Goal: Navigation & Orientation: Find specific page/section

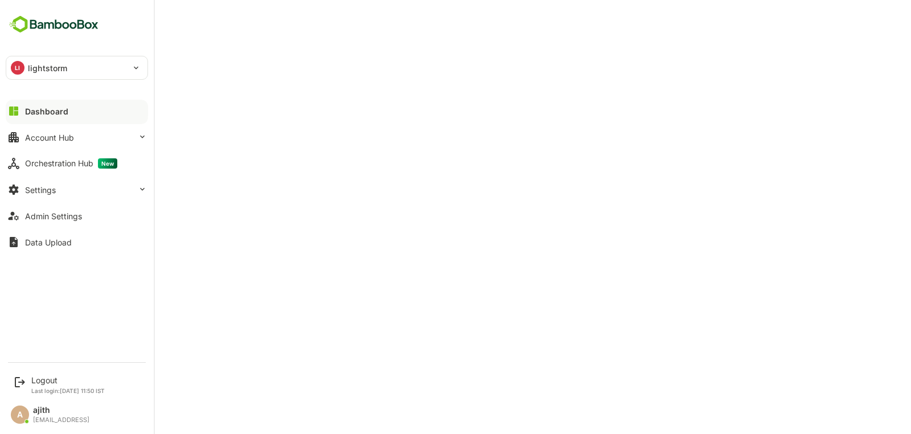
click at [84, 119] on div at bounding box center [77, 120] width 142 height 7
click at [72, 110] on button "Dashboard" at bounding box center [77, 111] width 142 height 23
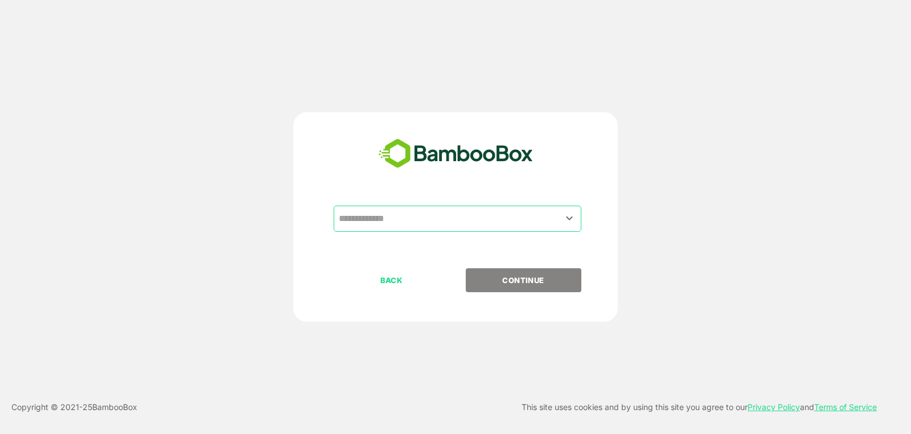
click at [426, 217] on input "text" at bounding box center [457, 219] width 243 height 22
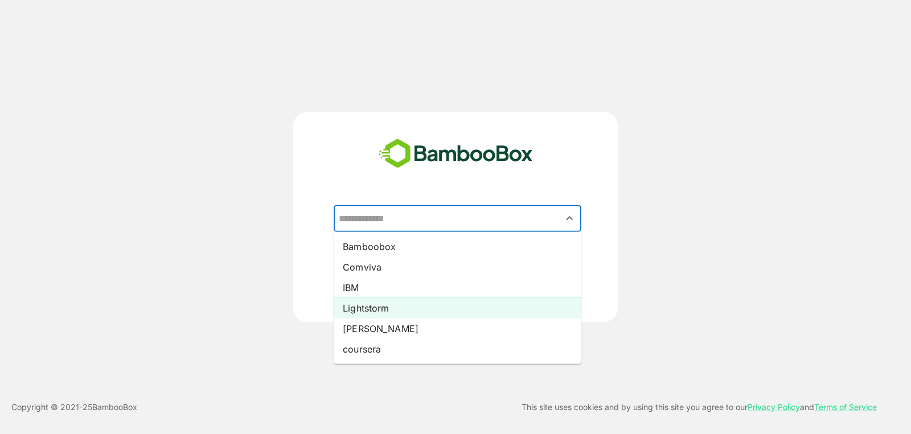
click at [439, 314] on li "Lightstorm" at bounding box center [458, 308] width 248 height 21
type input "**********"
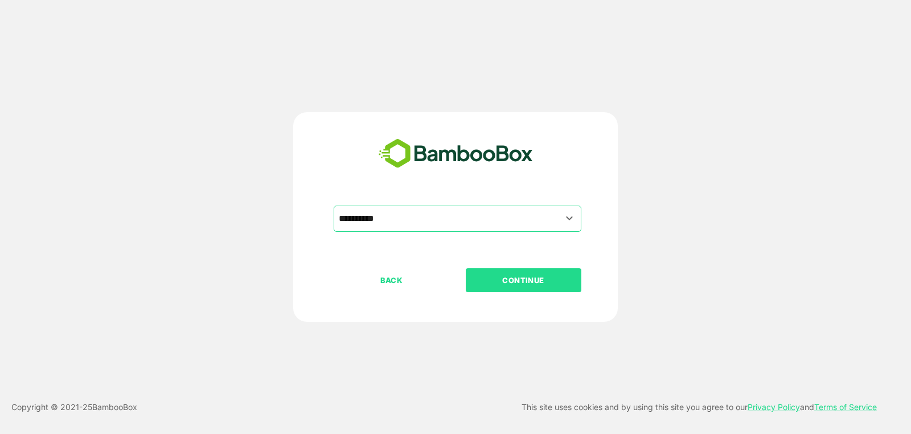
click at [504, 278] on p "CONTINUE" at bounding box center [524, 280] width 114 height 13
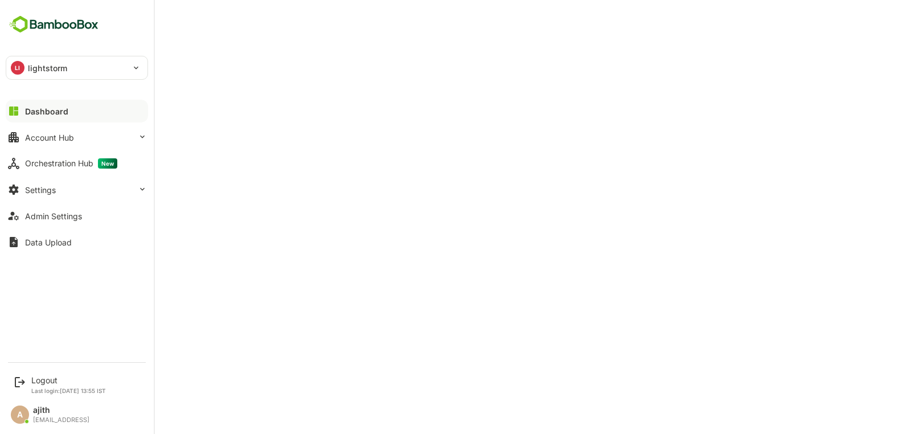
click at [59, 149] on div "Dashboard Account Hub Orchestration Hub New Settings Admin Settings Data Upload" at bounding box center [77, 176] width 154 height 157
click at [30, 126] on button "Account Hub" at bounding box center [77, 137] width 142 height 23
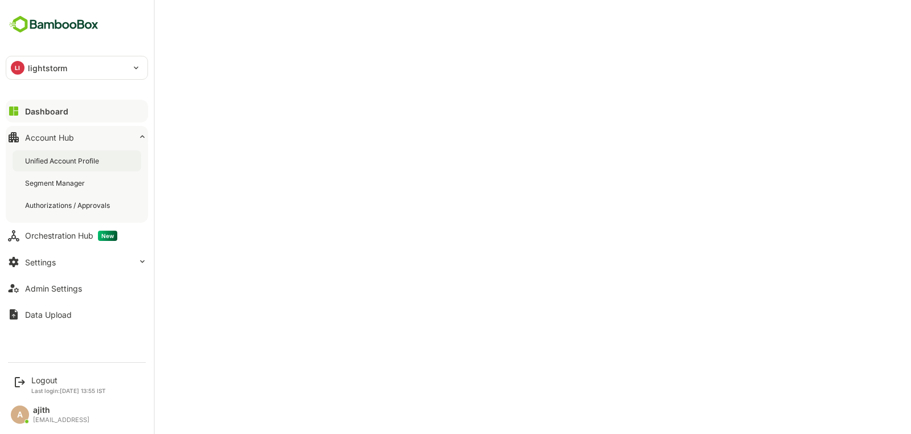
click at [77, 162] on div "Unified Account Profile" at bounding box center [63, 161] width 76 height 10
click at [52, 110] on div "Dashboard" at bounding box center [45, 112] width 41 height 10
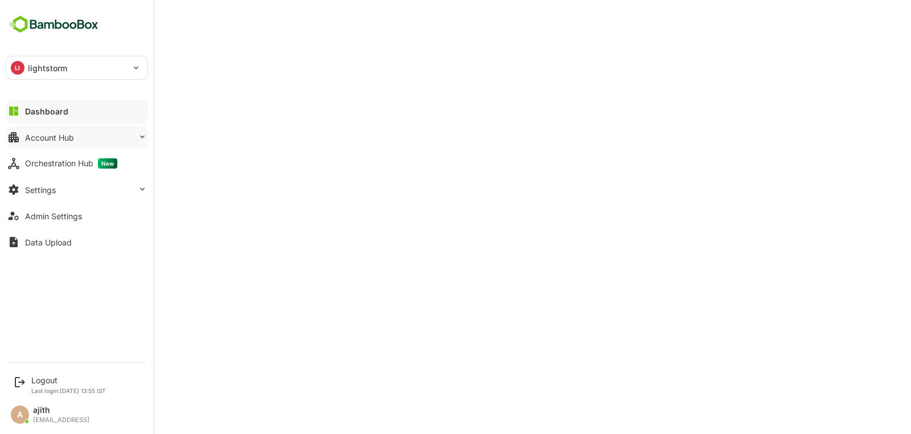
click at [19, 135] on icon at bounding box center [14, 137] width 14 height 14
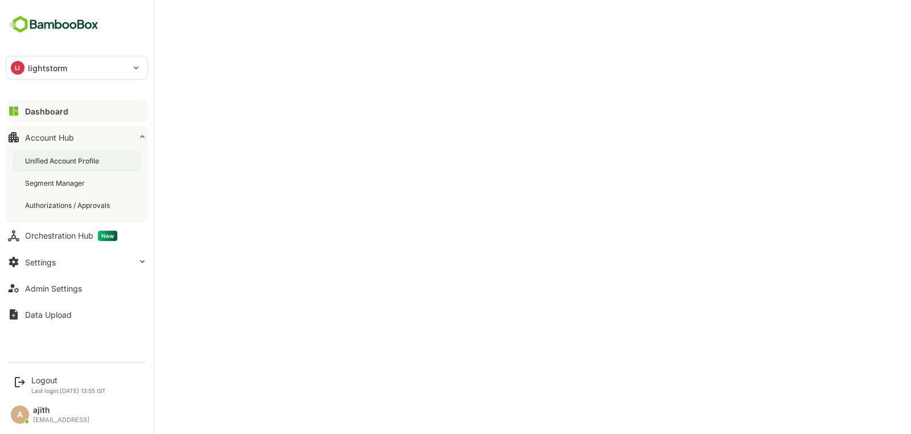
click at [62, 169] on div "Unified Account Profile" at bounding box center [77, 160] width 129 height 21
click at [34, 111] on div "Dashboard" at bounding box center [45, 112] width 41 height 10
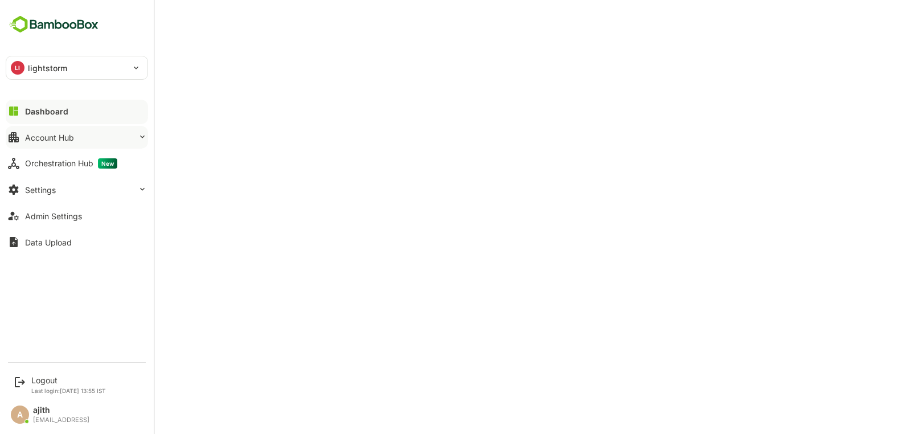
click at [89, 136] on button "Account Hub" at bounding box center [77, 137] width 142 height 23
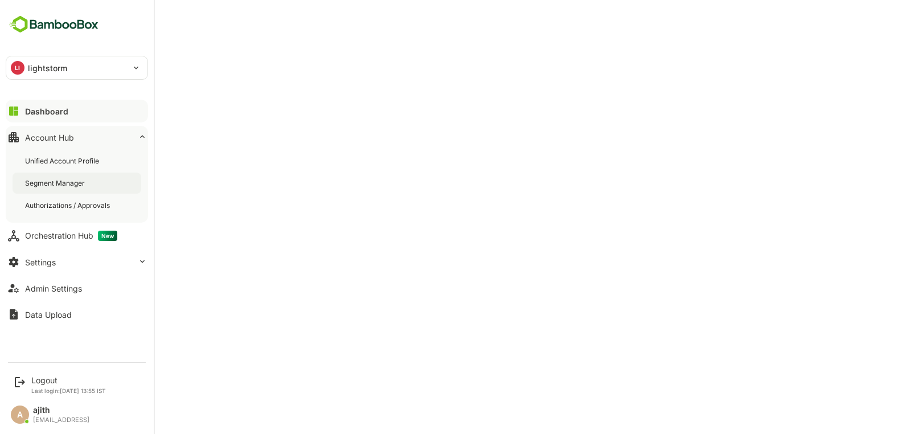
click at [77, 183] on div "Segment Manager" at bounding box center [56, 183] width 62 height 10
click at [66, 232] on div "Orchestration Hub New" at bounding box center [71, 236] width 92 height 10
